Goal: Transaction & Acquisition: Purchase product/service

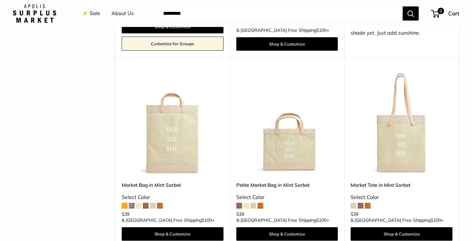
scroll to position [506, 0]
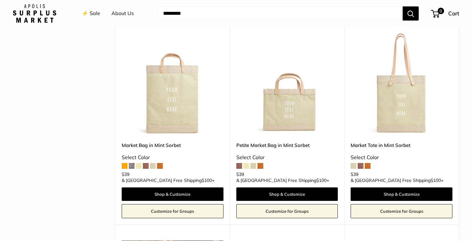
click at [0, 0] on img at bounding box center [0, 0] width 0 height 0
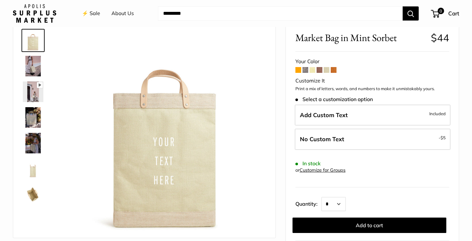
scroll to position [35, 0]
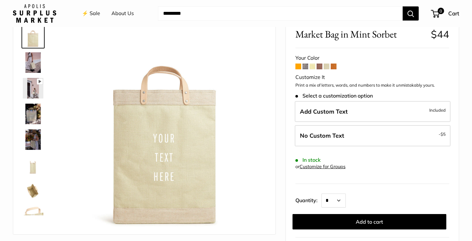
click at [320, 66] on span at bounding box center [320, 67] width 6 height 6
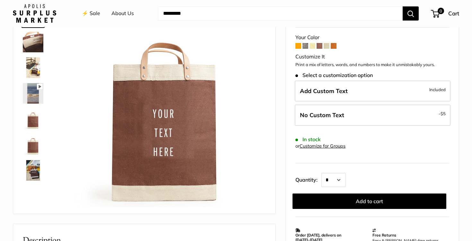
scroll to position [67, 0]
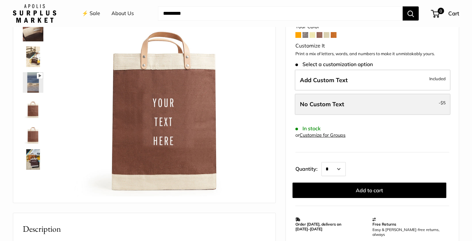
click at [340, 102] on span "No Custom Text" at bounding box center [322, 104] width 44 height 7
click at [338, 101] on span "No Custom Text" at bounding box center [322, 104] width 44 height 7
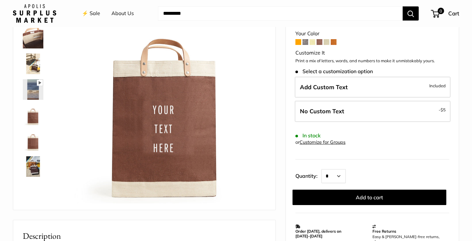
scroll to position [60, 0]
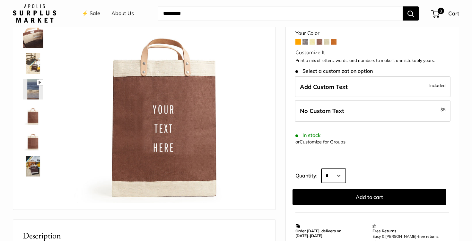
select select "*"
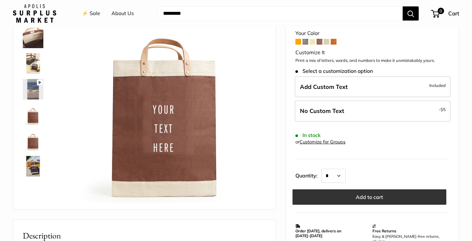
click at [369, 196] on button "Add to cart" at bounding box center [370, 197] width 154 height 15
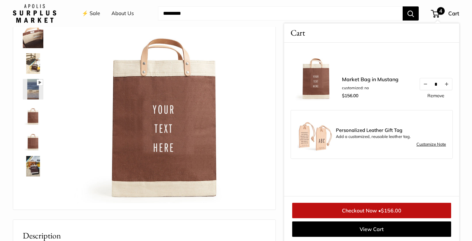
click at [272, 37] on div "Pause Play % buffered 00:00 Unmute Mute Exit fullscreen Enter fullscreen Play S…" at bounding box center [144, 100] width 262 height 217
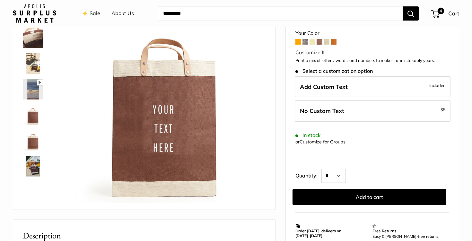
click at [300, 42] on span at bounding box center [299, 42] width 6 height 6
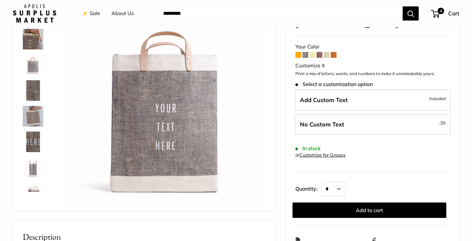
scroll to position [59, 0]
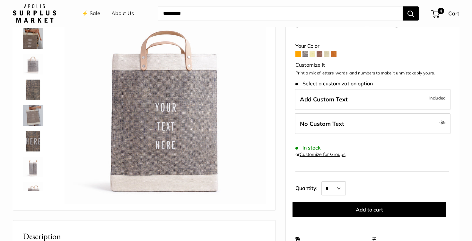
click at [313, 51] on span at bounding box center [313, 54] width 6 height 6
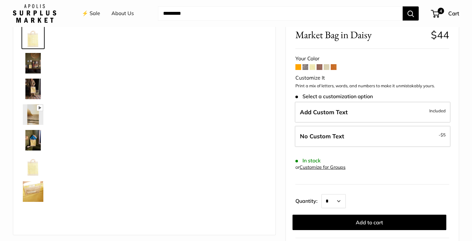
scroll to position [35, 0]
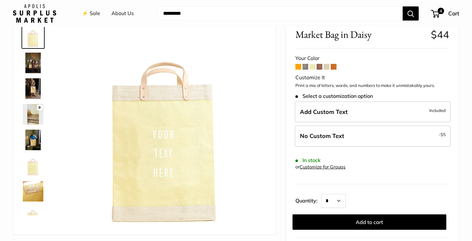
click at [325, 66] on span at bounding box center [327, 67] width 6 height 6
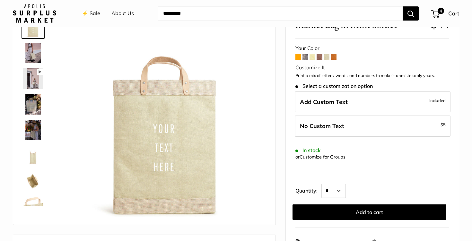
scroll to position [46, 0]
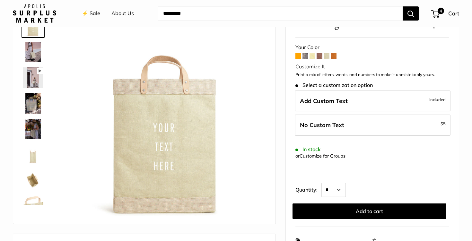
click at [36, 53] on img at bounding box center [33, 52] width 21 height 21
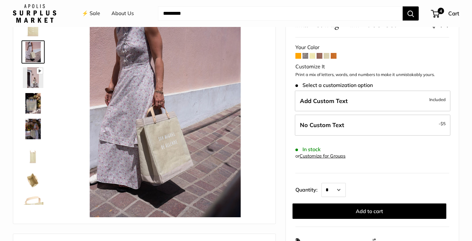
click at [334, 56] on span at bounding box center [334, 56] width 6 height 6
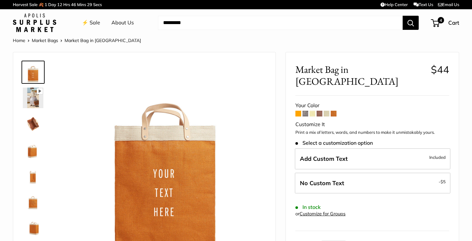
scroll to position [36, 0]
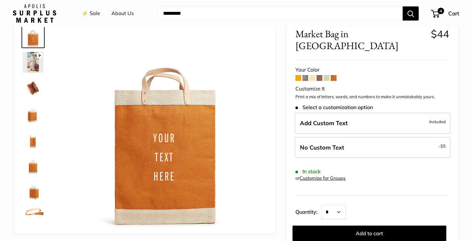
click at [299, 75] on span at bounding box center [299, 78] width 6 height 6
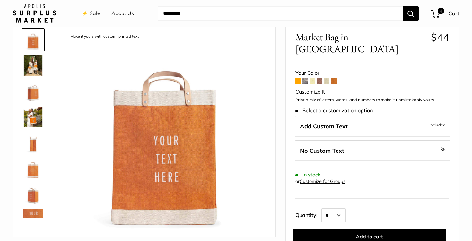
scroll to position [31, 0]
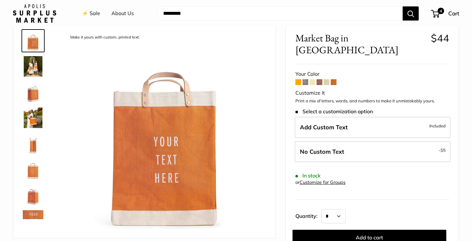
click at [334, 79] on span at bounding box center [334, 82] width 6 height 6
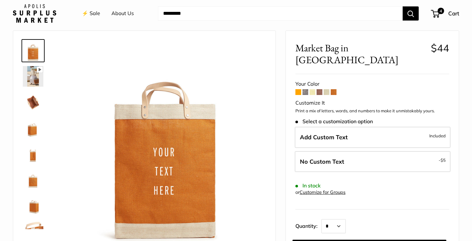
scroll to position [22, 0]
click at [36, 84] on img at bounding box center [33, 76] width 21 height 21
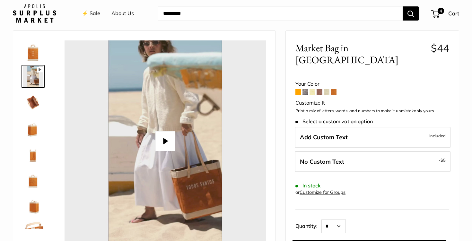
click at [326, 89] on span at bounding box center [327, 92] width 6 height 6
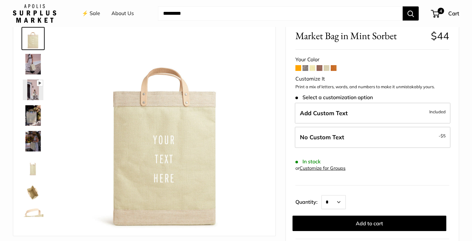
scroll to position [62, 0]
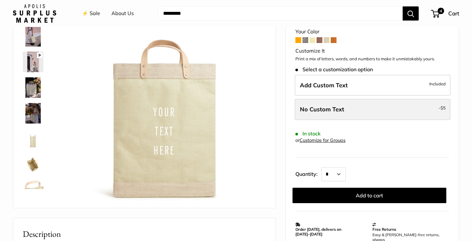
click at [333, 110] on span "No Custom Text" at bounding box center [322, 109] width 44 height 7
click at [368, 107] on label "No Custom Text - $5" at bounding box center [373, 109] width 156 height 21
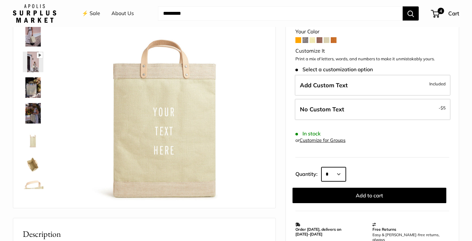
select select "*"
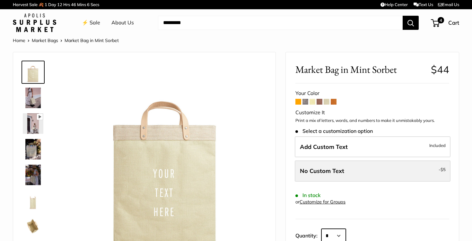
scroll to position [0, 0]
click at [361, 161] on label "No Custom Text - $5" at bounding box center [373, 171] width 156 height 21
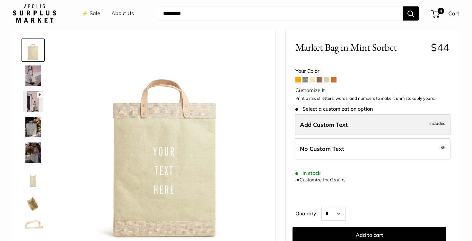
scroll to position [54, 0]
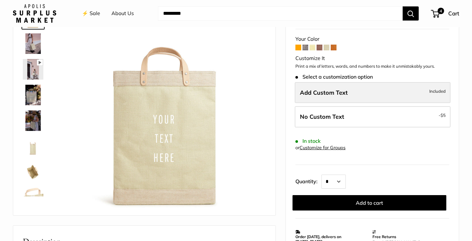
click at [374, 91] on label "Add Custom Text Included" at bounding box center [373, 92] width 156 height 21
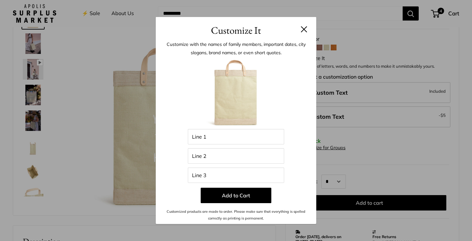
click at [303, 26] on button at bounding box center [304, 29] width 6 height 6
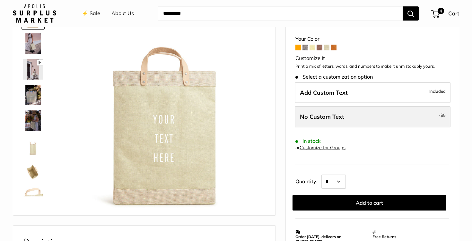
click at [319, 116] on span "No Custom Text" at bounding box center [322, 116] width 44 height 7
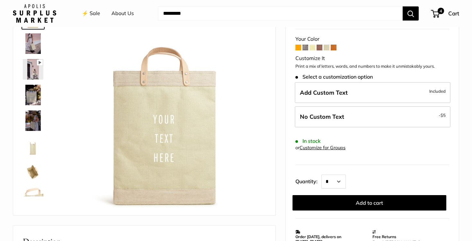
click at [308, 146] on link "Customize for Groups" at bounding box center [323, 148] width 46 height 6
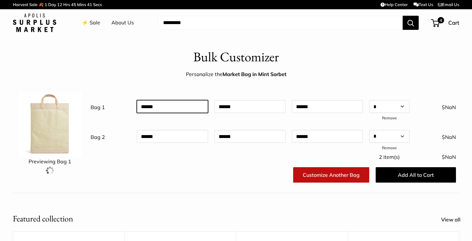
click at [160, 106] on input "text" at bounding box center [172, 106] width 71 height 13
type input "*******"
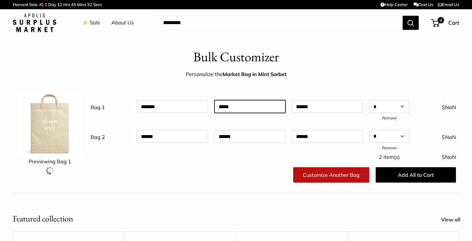
type input "*****"
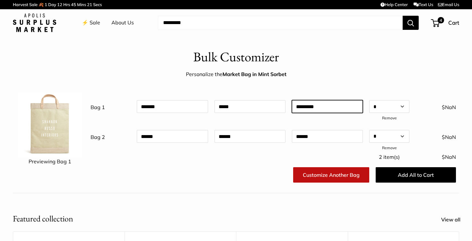
type input "*********"
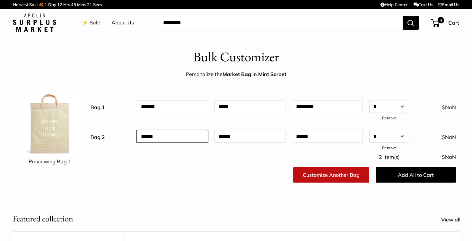
click at [172, 134] on input "text" at bounding box center [172, 136] width 71 height 13
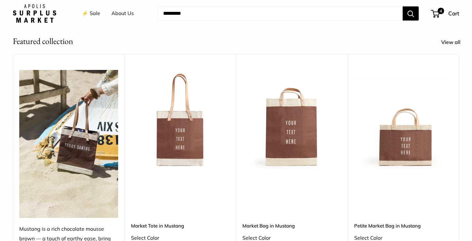
scroll to position [189, 0]
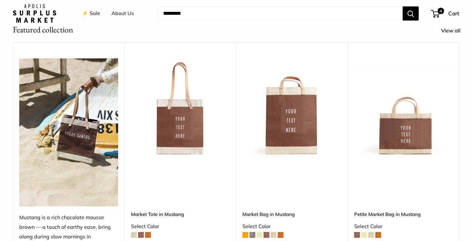
click at [0, 0] on img at bounding box center [0, 0] width 0 height 0
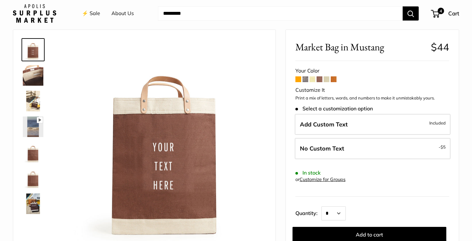
scroll to position [23, 0]
click at [326, 77] on span at bounding box center [327, 79] width 6 height 6
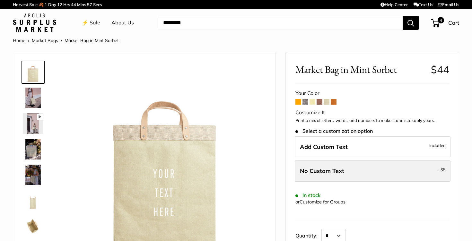
click at [329, 176] on label "No Custom Text - $5" at bounding box center [373, 171] width 156 height 21
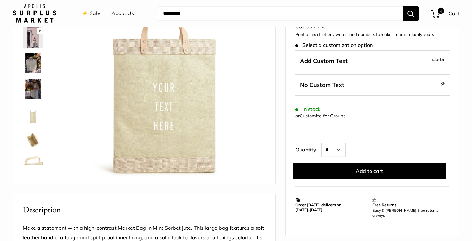
scroll to position [100, 0]
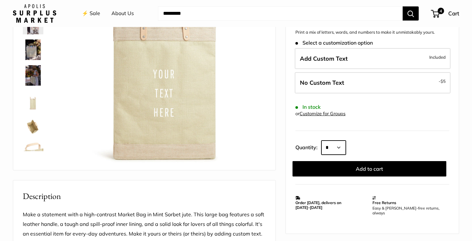
select select "*"
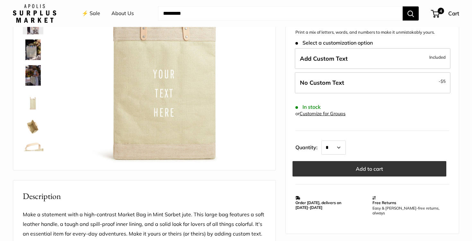
click at [359, 170] on button "Add to cart" at bounding box center [370, 168] width 154 height 15
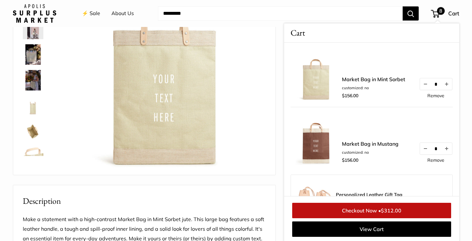
scroll to position [0, 0]
click at [34, 57] on img at bounding box center [33, 54] width 21 height 21
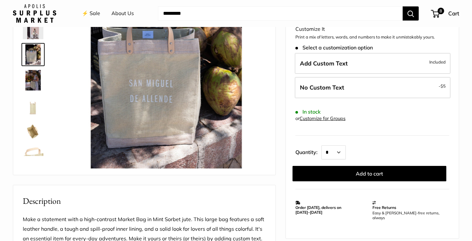
click at [33, 84] on img at bounding box center [33, 80] width 21 height 21
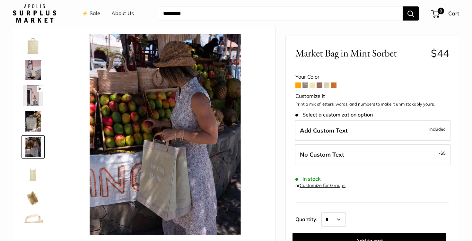
scroll to position [27, 0]
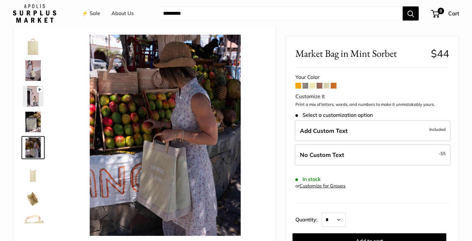
click at [33, 51] on img at bounding box center [33, 45] width 21 height 21
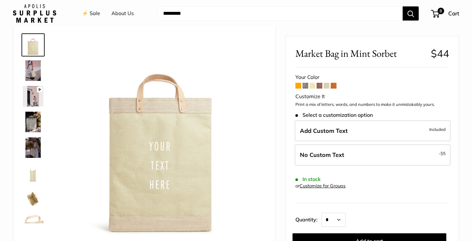
click at [34, 77] on img at bounding box center [33, 70] width 21 height 21
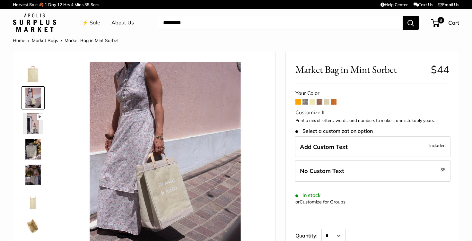
scroll to position [0, 0]
click at [96, 20] on link "⚡️ Sale" at bounding box center [91, 23] width 18 height 10
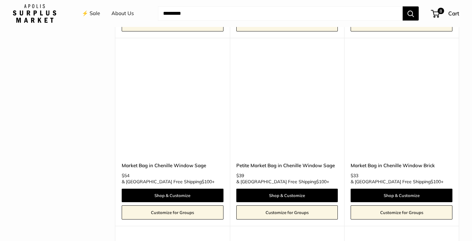
scroll to position [1314, 0]
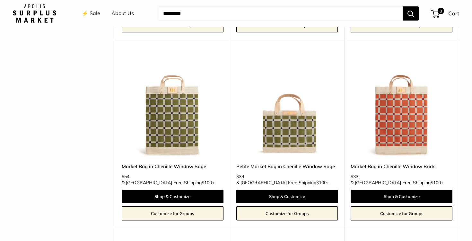
click at [0, 0] on img at bounding box center [0, 0] width 0 height 0
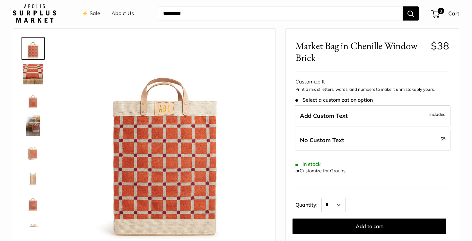
scroll to position [34, 0]
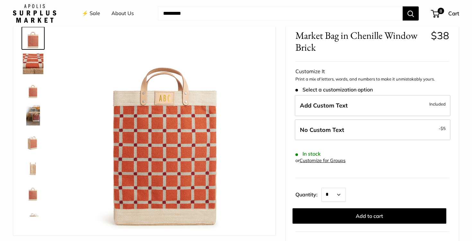
click at [34, 123] on img at bounding box center [33, 115] width 21 height 21
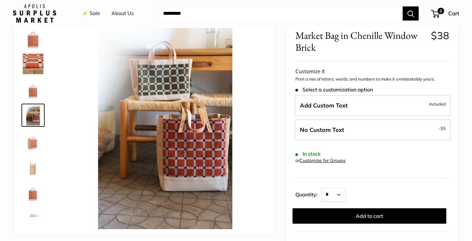
click at [32, 139] on img at bounding box center [33, 141] width 21 height 21
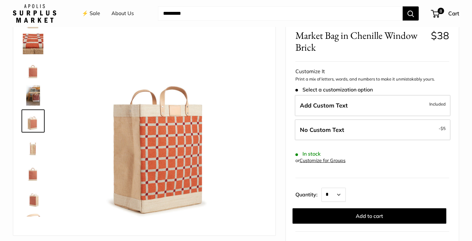
click at [27, 148] on img at bounding box center [33, 147] width 21 height 21
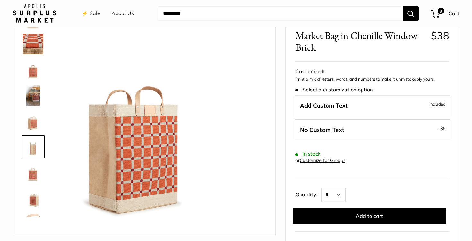
scroll to position [46, 0]
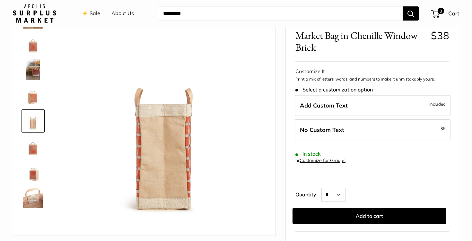
click at [31, 169] on img at bounding box center [33, 172] width 21 height 21
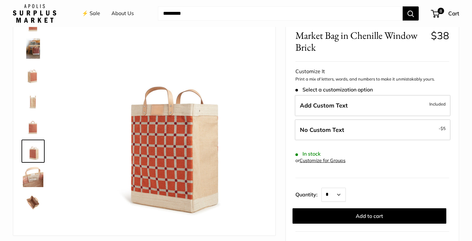
click at [31, 31] on img at bounding box center [33, 23] width 21 height 21
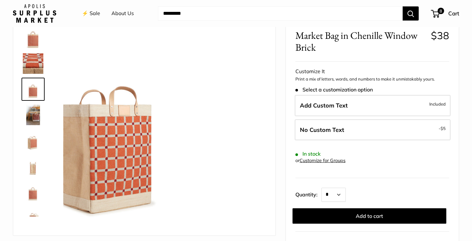
scroll to position [0, 0]
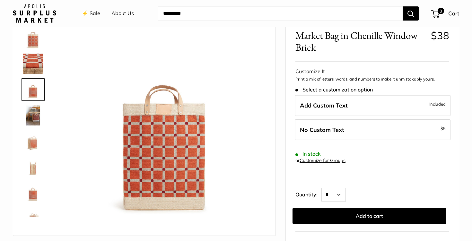
click at [33, 66] on img at bounding box center [33, 64] width 21 height 21
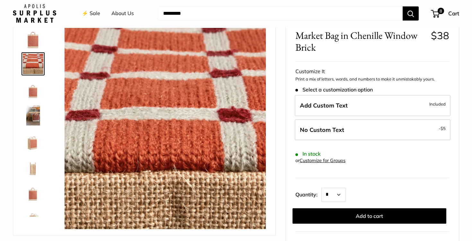
click at [36, 39] on img at bounding box center [33, 38] width 21 height 21
